Goal: Task Accomplishment & Management: Complete application form

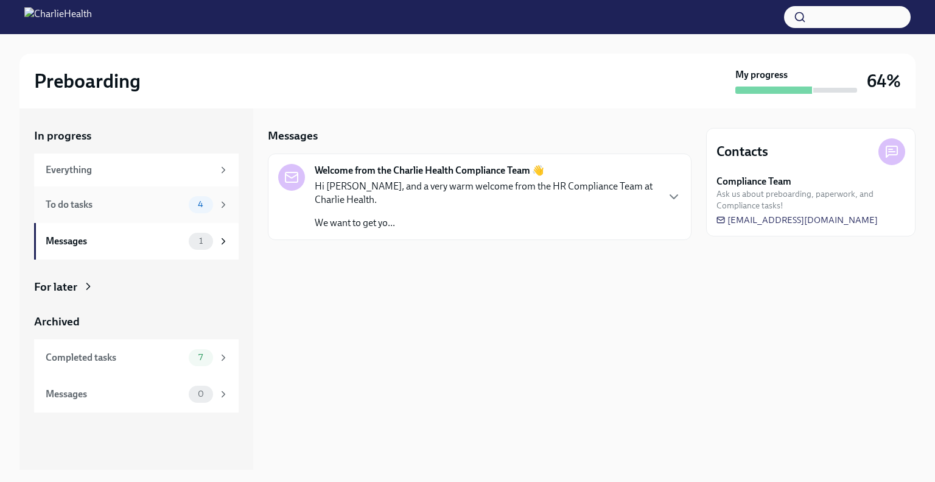
click at [130, 206] on div "To do tasks" at bounding box center [115, 204] width 138 height 13
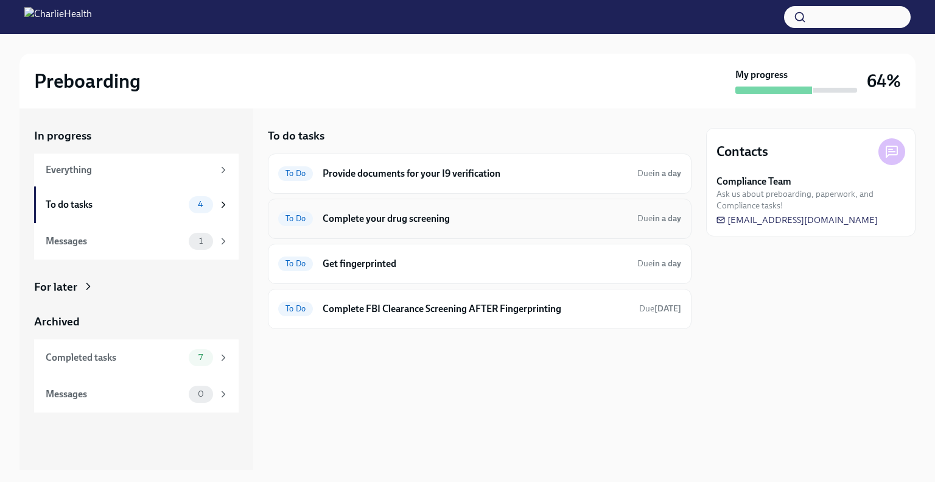
click at [514, 218] on h6 "Complete your drug screening" at bounding box center [475, 218] width 305 height 13
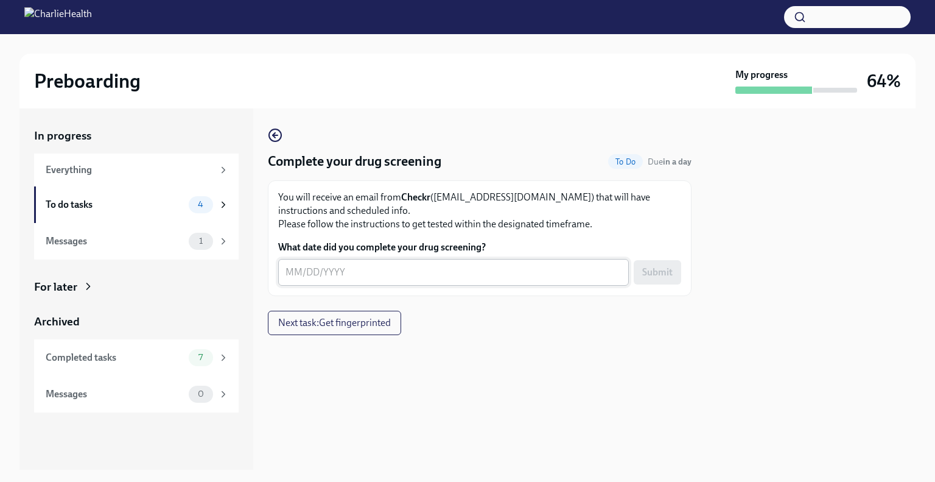
click at [377, 275] on textarea "What date did you complete your drug screening?" at bounding box center [454, 272] width 336 height 15
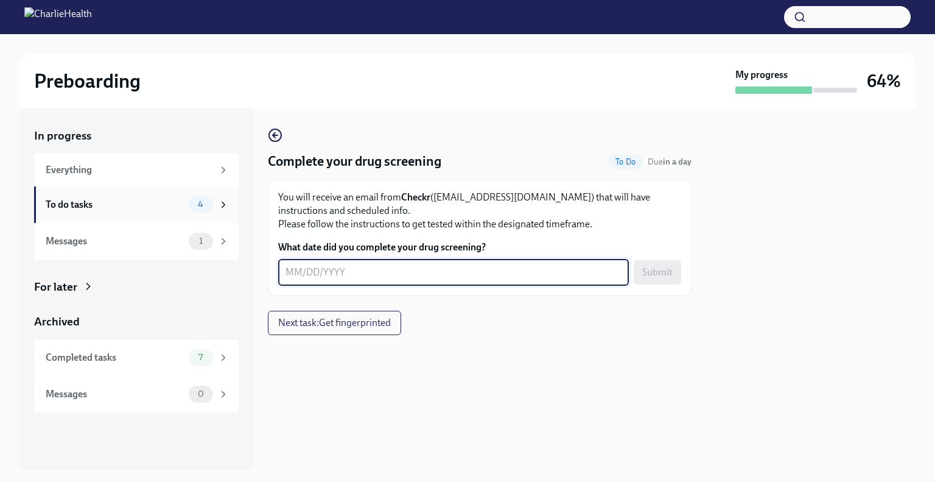
click at [109, 206] on div "To do tasks" at bounding box center [115, 204] width 138 height 13
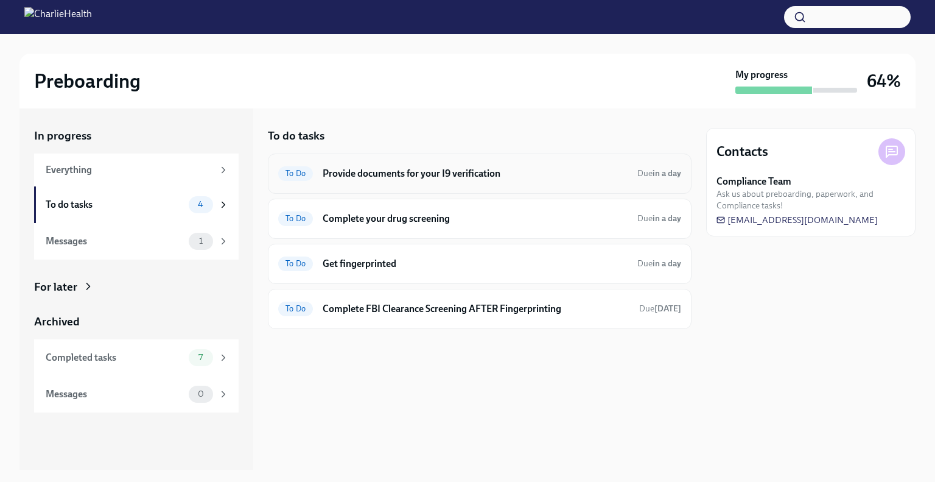
click at [558, 172] on h6 "Provide documents for your I9 verification" at bounding box center [475, 173] width 305 height 13
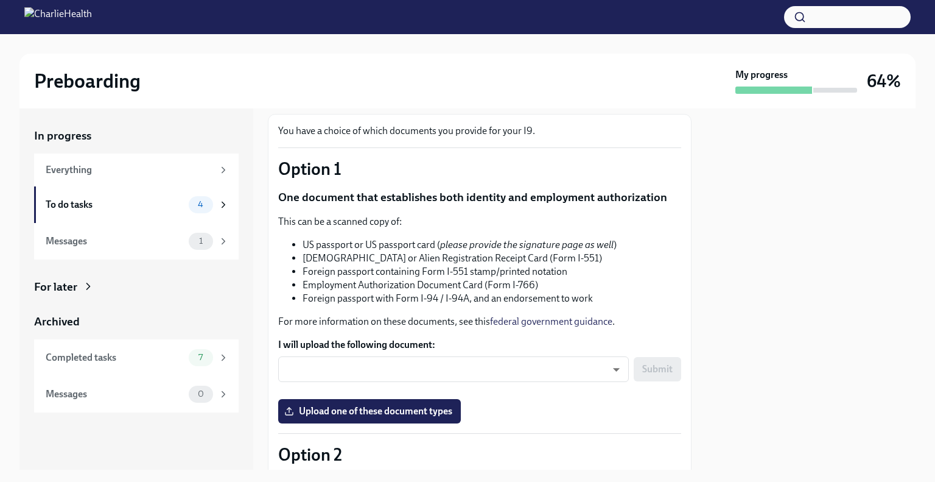
scroll to position [56, 0]
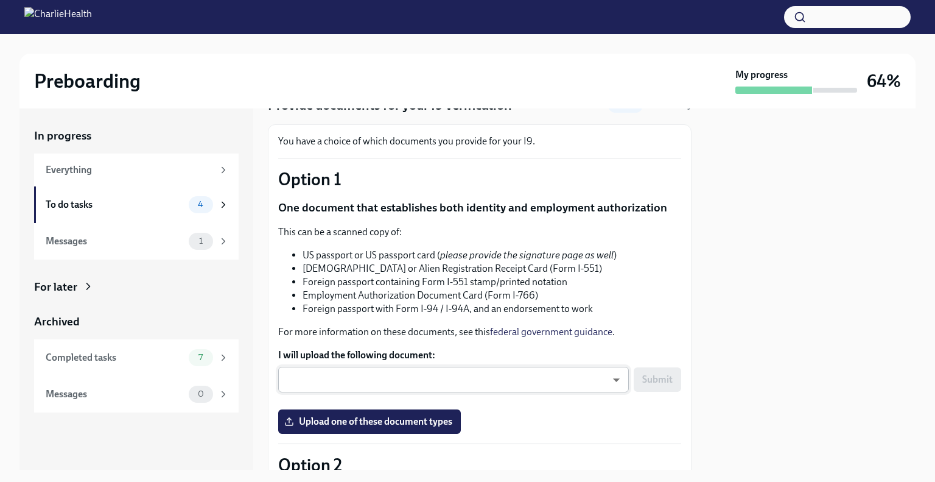
click at [481, 370] on body "Preboarding My progress 64% In progress Everything To do tasks 4 Messages 1 For…" at bounding box center [467, 241] width 935 height 482
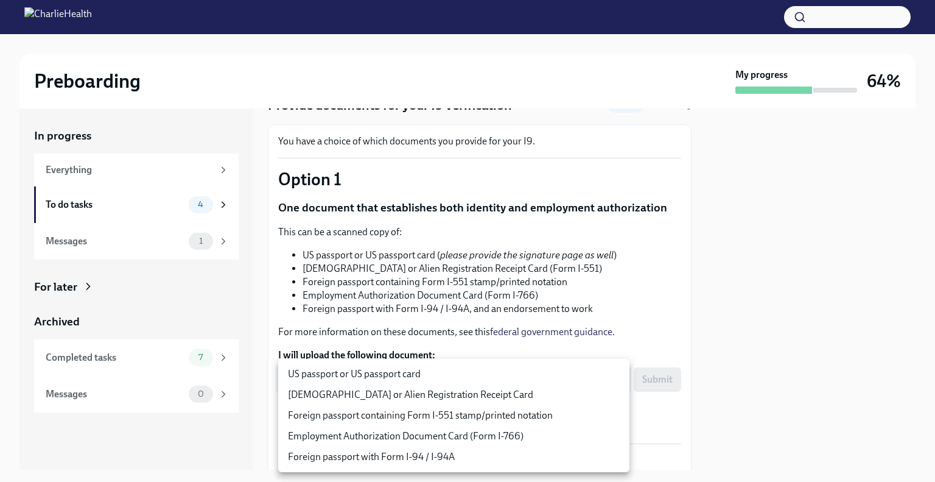
click at [510, 293] on div at bounding box center [467, 241] width 935 height 482
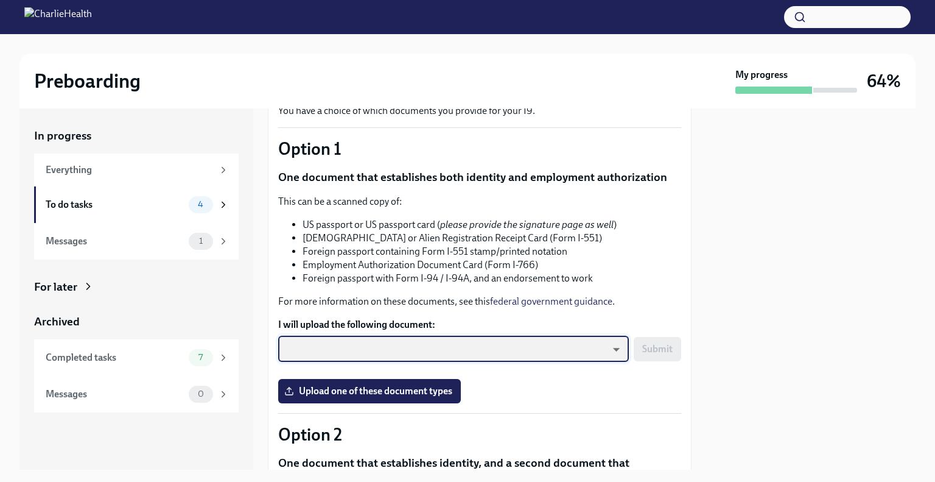
scroll to position [80, 0]
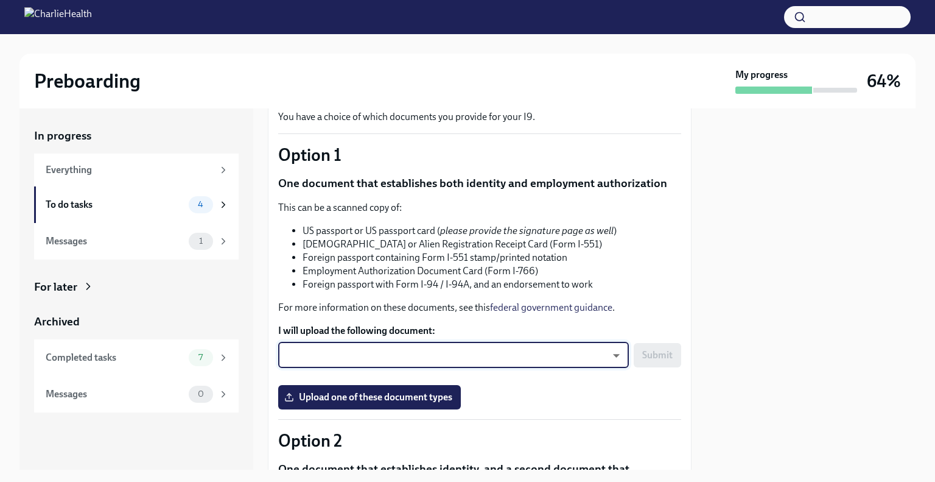
click at [446, 360] on body "Preboarding My progress 64% In progress Everything To do tasks 4 Messages 1 For…" at bounding box center [467, 241] width 935 height 482
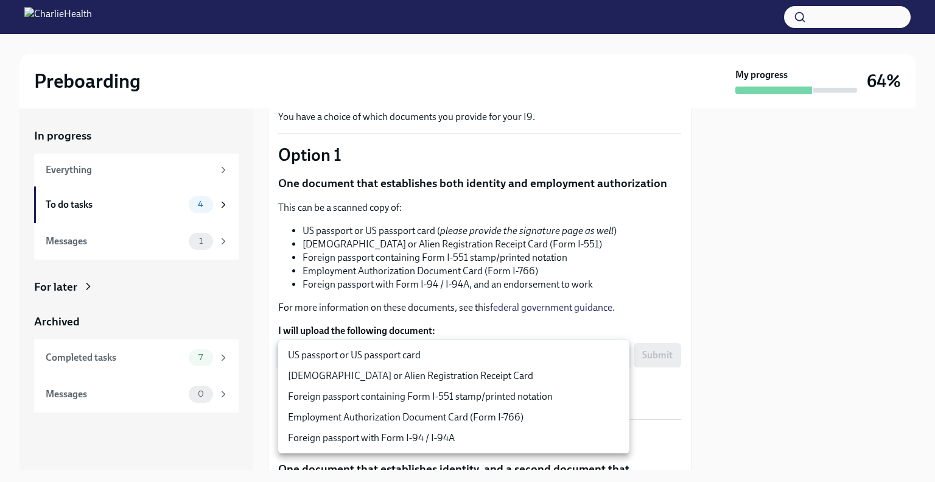
click at [406, 357] on li "US passport or US passport card" at bounding box center [453, 355] width 351 height 21
type input "KnYOjnC8x"
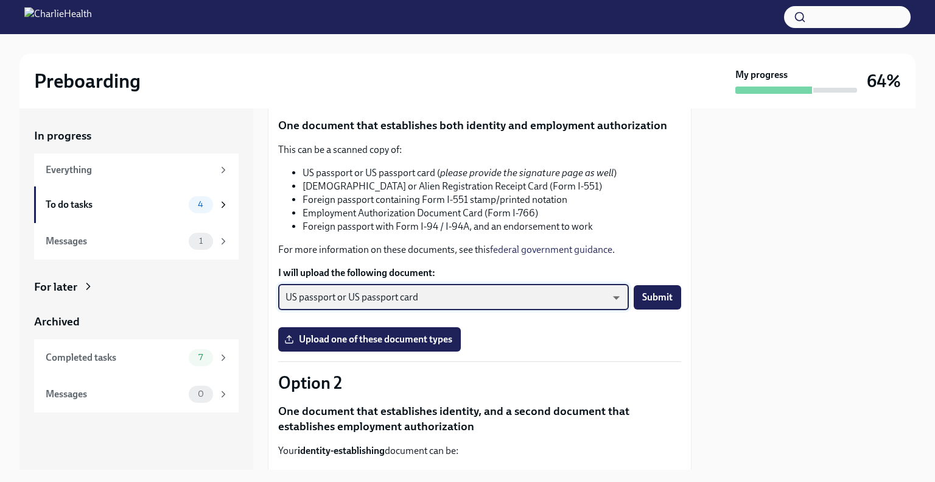
scroll to position [144, 0]
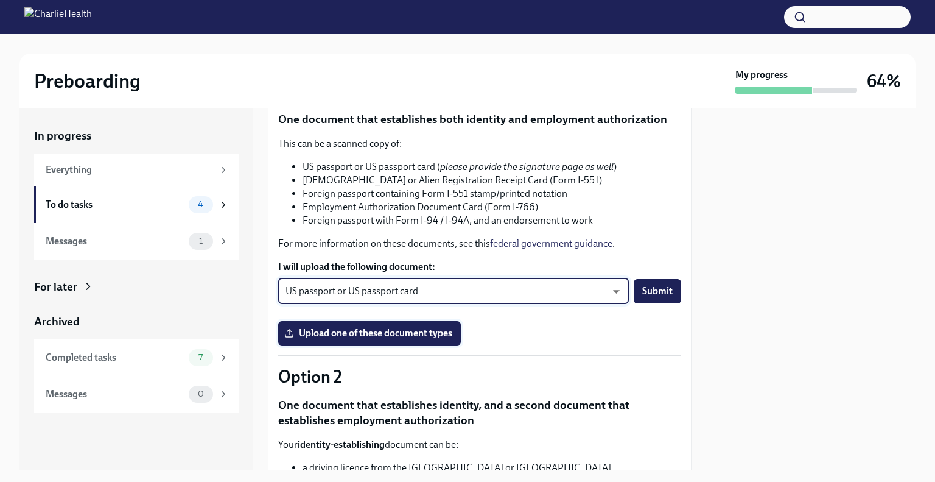
click at [360, 336] on span "Upload one of these document types" at bounding box center [370, 333] width 166 height 12
click at [0, 0] on input "Upload one of these document types" at bounding box center [0, 0] width 0 height 0
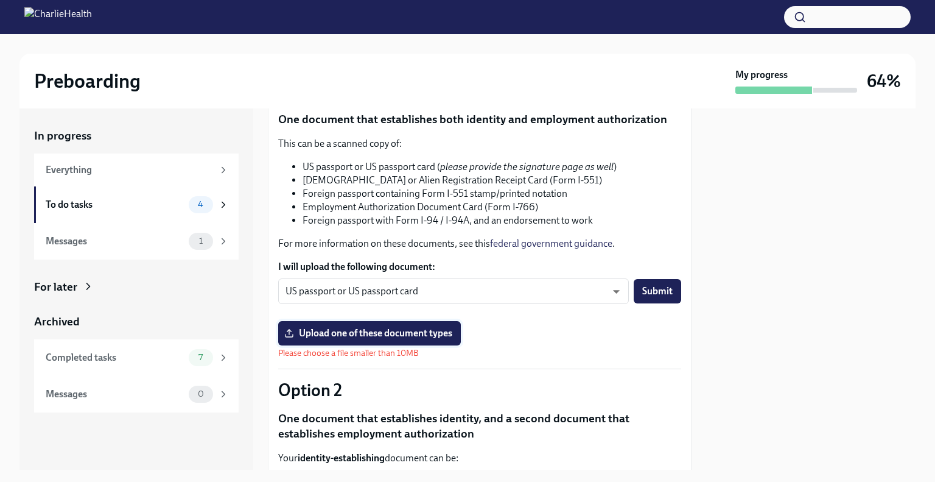
click at [403, 335] on span "Upload one of these document types" at bounding box center [370, 333] width 166 height 12
click at [0, 0] on input "Upload one of these document types" at bounding box center [0, 0] width 0 height 0
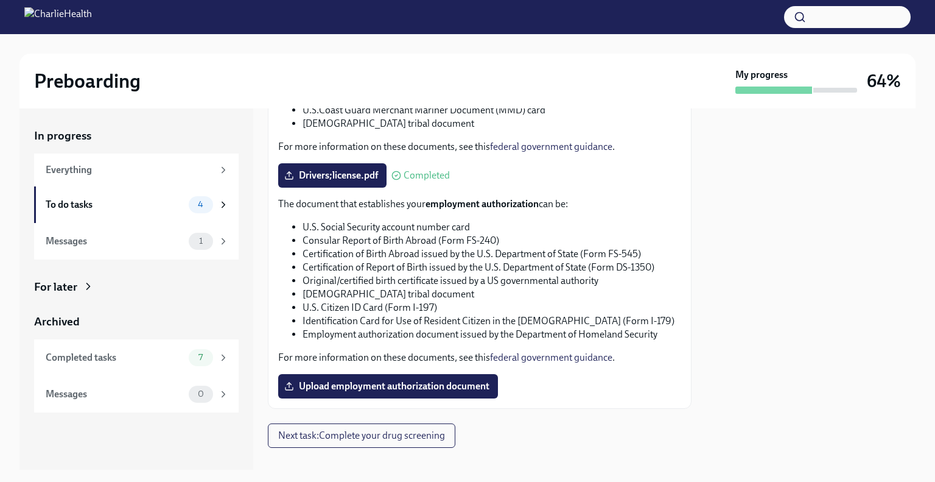
scroll to position [611, 0]
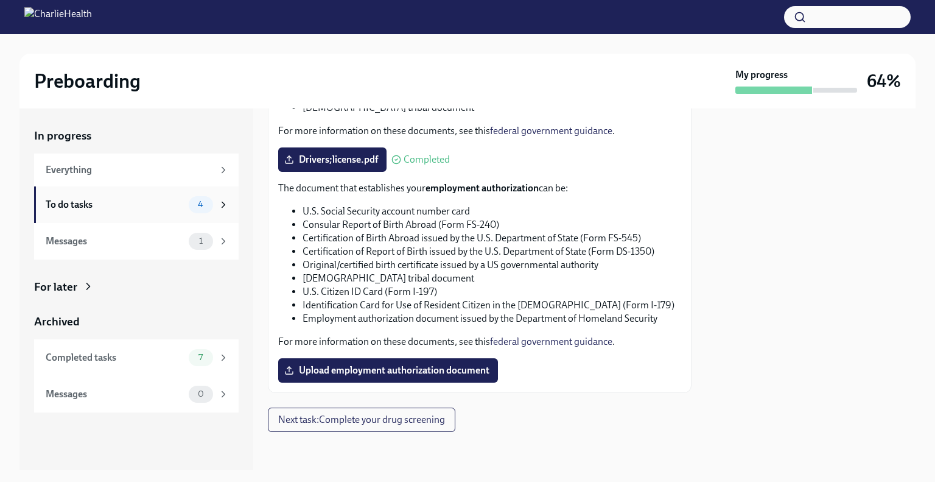
click at [122, 204] on div "To do tasks" at bounding box center [115, 204] width 138 height 13
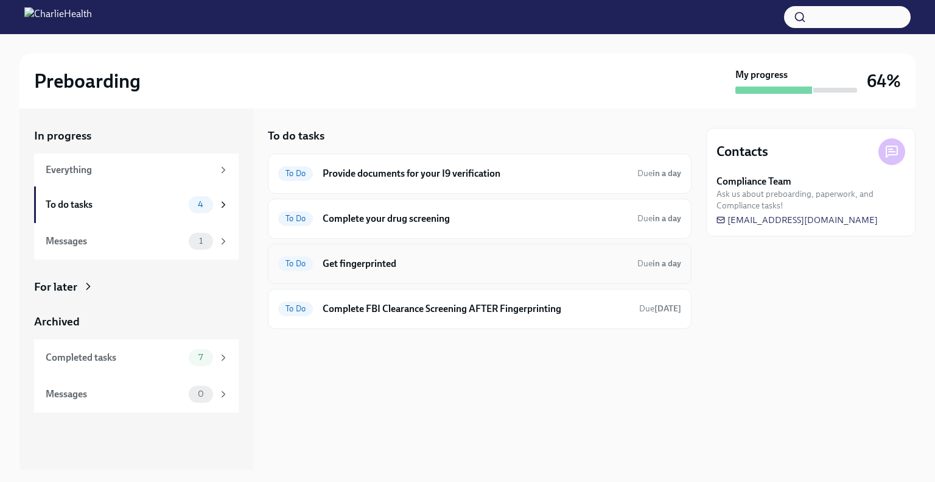
click at [384, 255] on div "To Do Get fingerprinted Due in a day" at bounding box center [479, 263] width 403 height 19
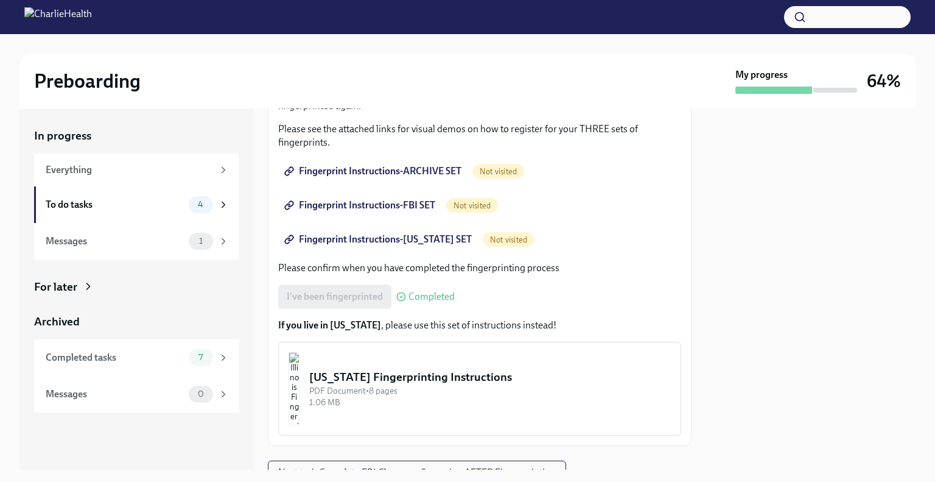
scroll to position [205, 0]
click at [402, 169] on span "Fingerprint Instructions-ARCHIVE SET" at bounding box center [374, 171] width 175 height 12
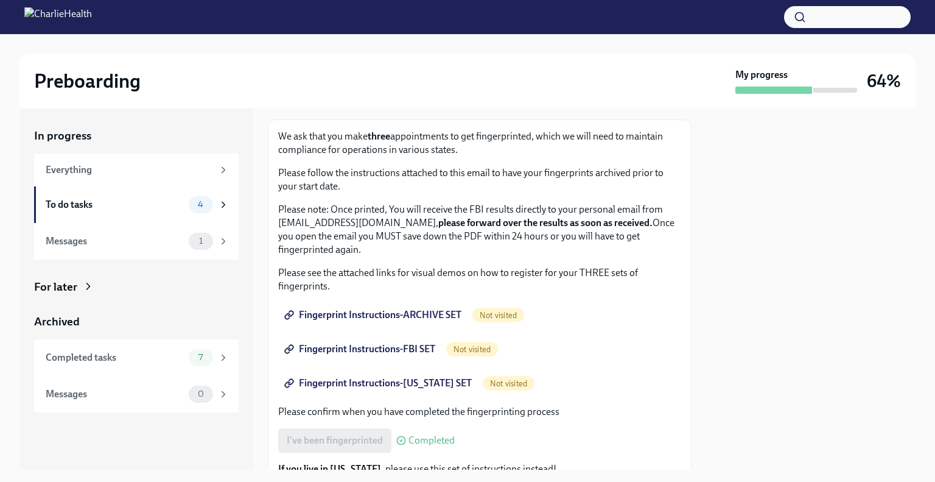
scroll to position [0, 0]
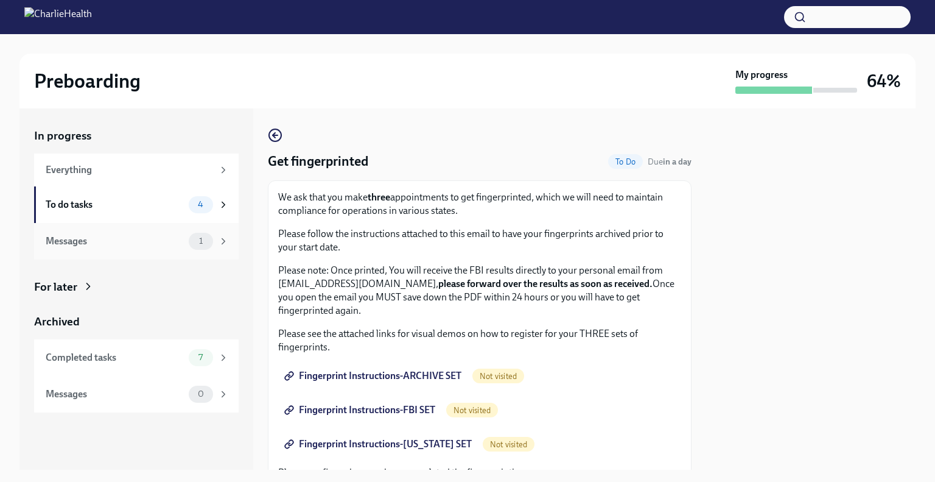
click at [131, 248] on div "Messages 1" at bounding box center [137, 241] width 183 height 17
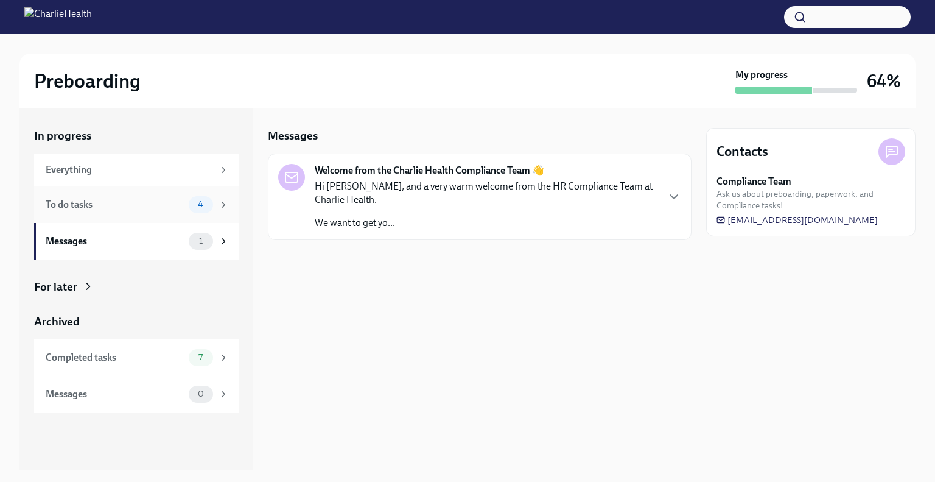
click at [96, 209] on div "To do tasks" at bounding box center [115, 204] width 138 height 13
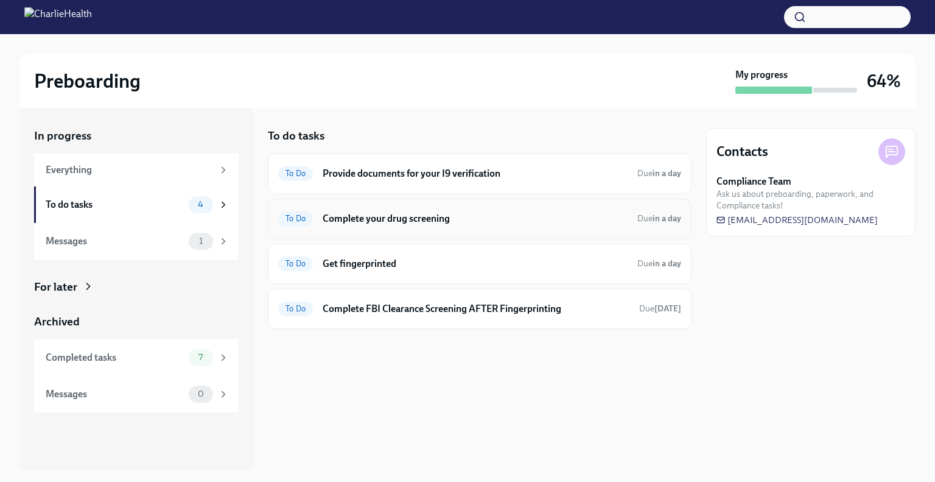
click at [437, 214] on h6 "Complete your drug screening" at bounding box center [475, 218] width 305 height 13
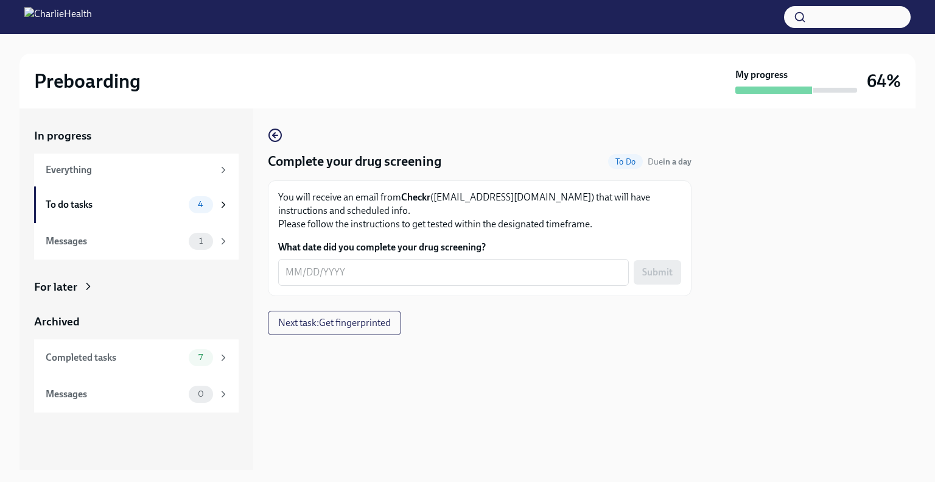
click at [431, 211] on p "You will receive an email from Checkr ([EMAIL_ADDRESS][DOMAIN_NAME]) that will …" at bounding box center [479, 211] width 403 height 40
click at [464, 195] on p "You will receive an email from Checkr ([EMAIL_ADDRESS][DOMAIN_NAME]) that will …" at bounding box center [479, 211] width 403 height 40
